Goal: Ask a question: Seek information or help from site administrators or community

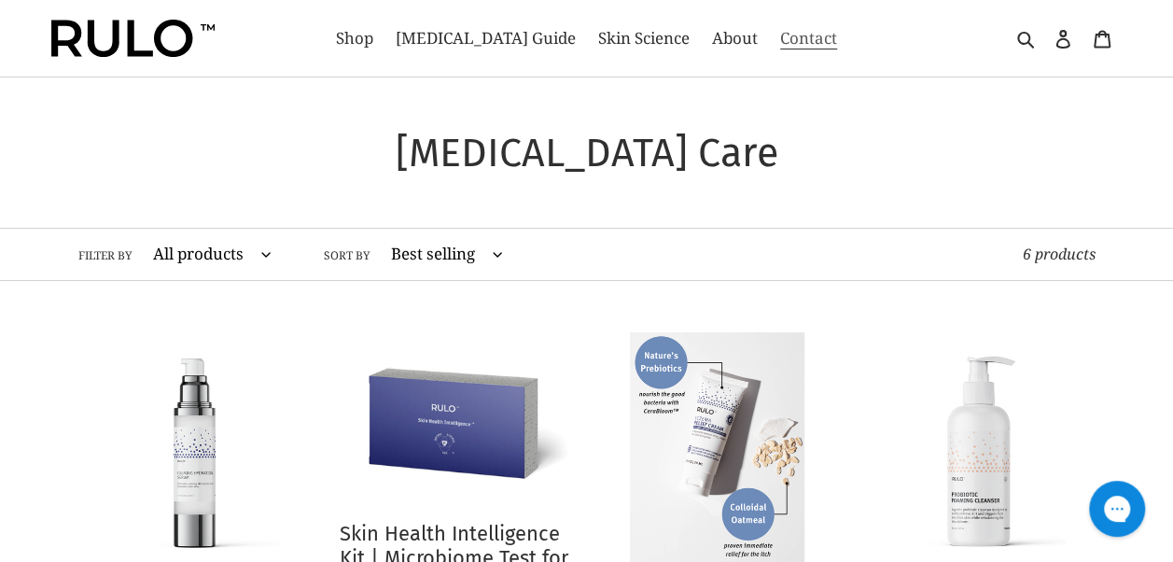
click at [803, 32] on link "Contact" at bounding box center [809, 38] width 76 height 30
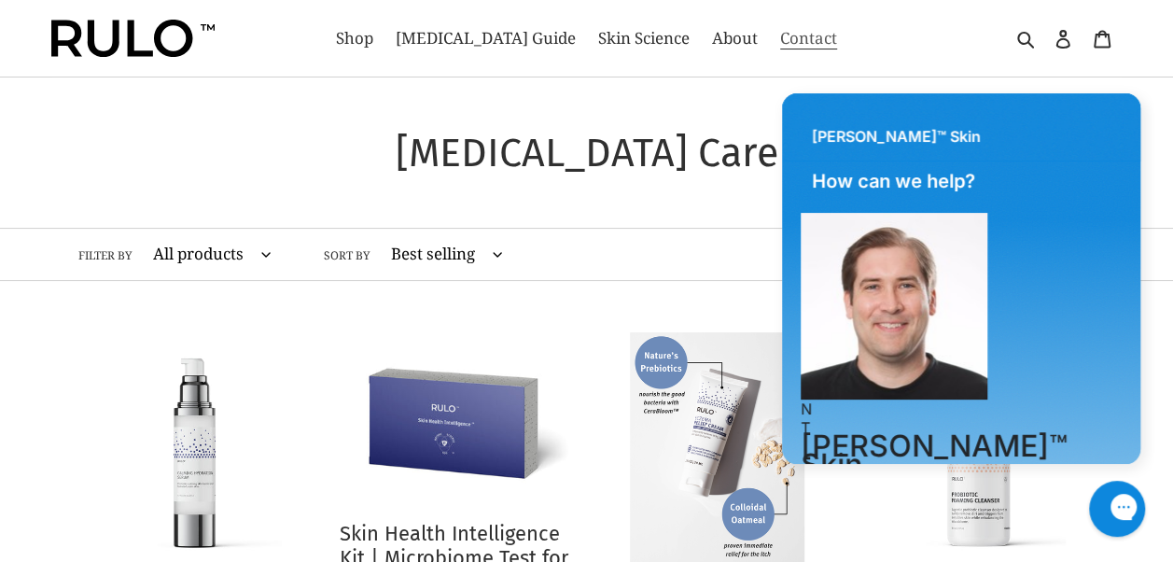
click at [780, 28] on span "Contact" at bounding box center [808, 38] width 57 height 22
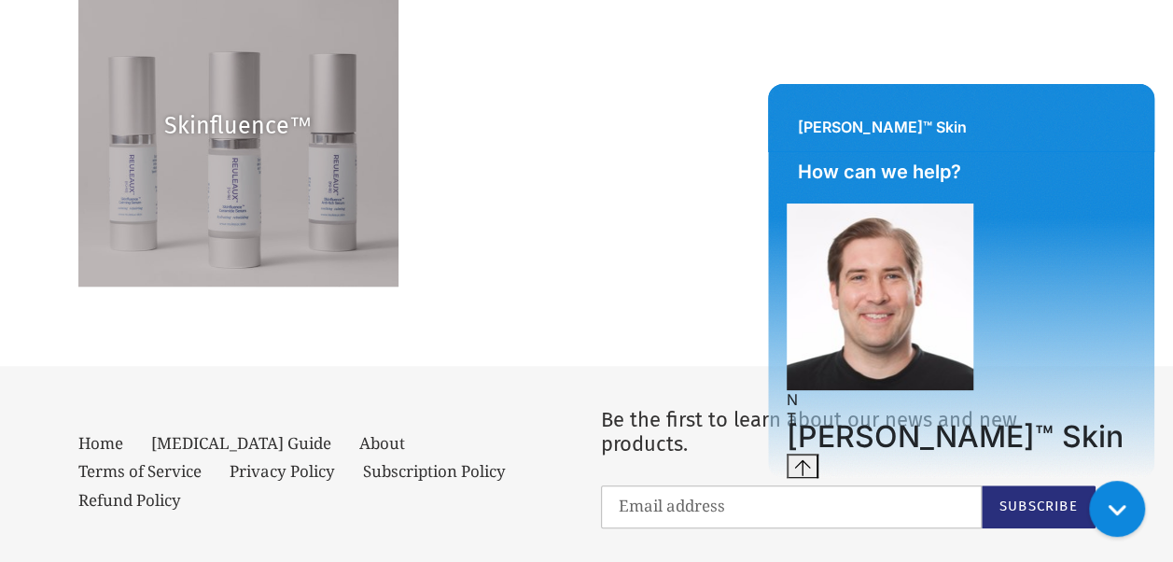
scroll to position [612, 0]
click at [942, 479] on textarea "live chat message input" at bounding box center [893, 500] width 213 height 43
click at [974, 479] on textarea "give me your email address, i want to purchase some product quote" at bounding box center [893, 510] width 213 height 62
click at [932, 479] on textarea "give me your email address, i want to purchase some products, so send quote" at bounding box center [893, 519] width 213 height 80
type textarea "give me your email address, i want to purchase some products, so send quote on …"
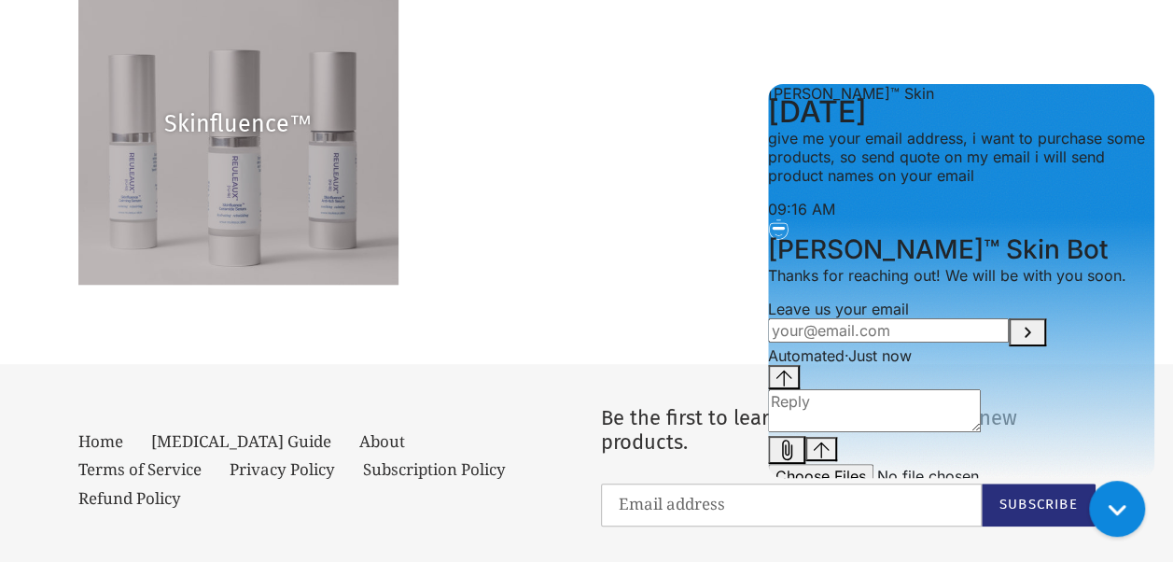
scroll to position [812, 0]
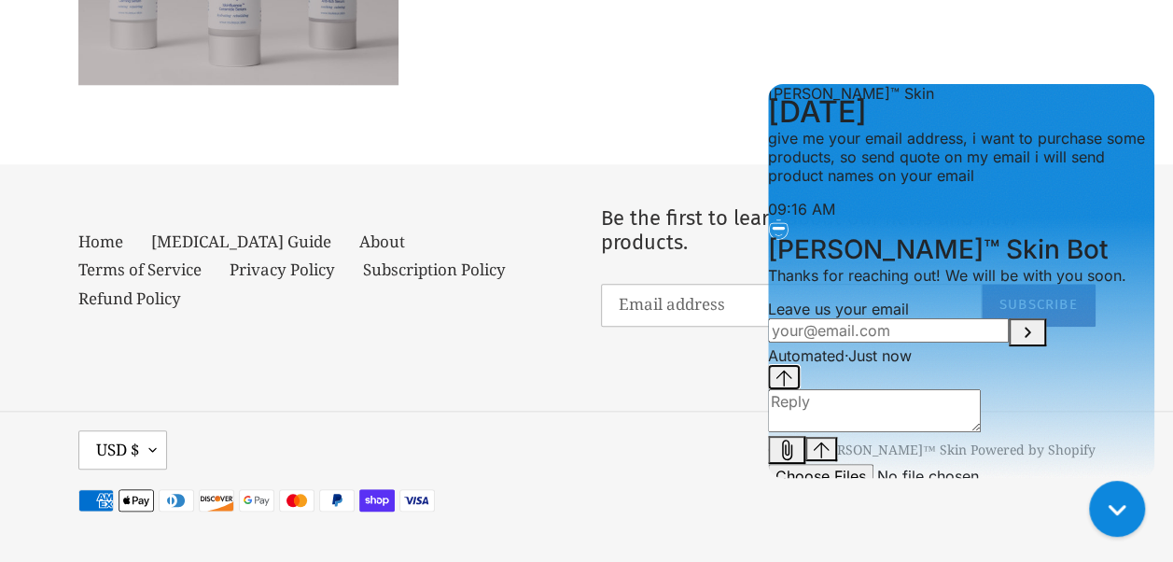
click at [792, 375] on div "Jump to the latest message" at bounding box center [784, 378] width 17 height 20
click at [895, 416] on textarea "live chat message input" at bounding box center [874, 410] width 213 height 43
type textarea "Drop me your email"
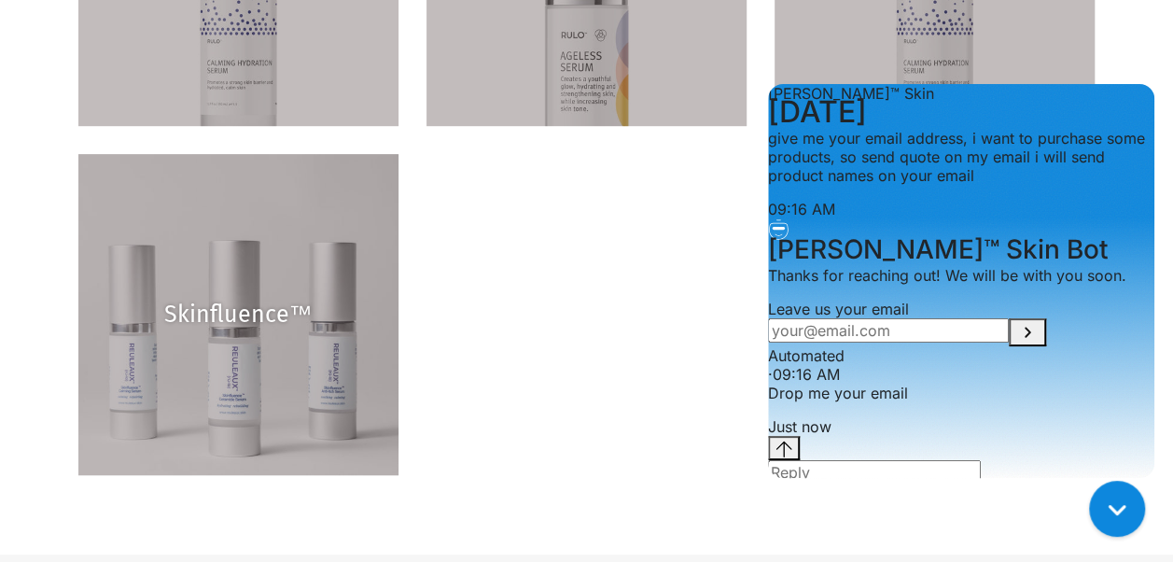
scroll to position [0, 0]
